Goal: Task Accomplishment & Management: Manage account settings

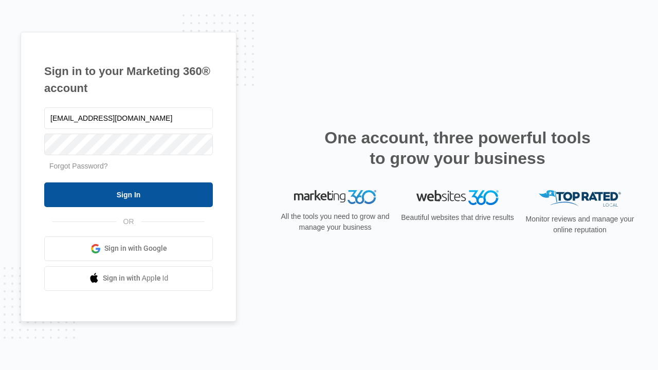
click at [129, 194] on input "Sign In" at bounding box center [128, 195] width 169 height 25
